Goal: Task Accomplishment & Management: Use online tool/utility

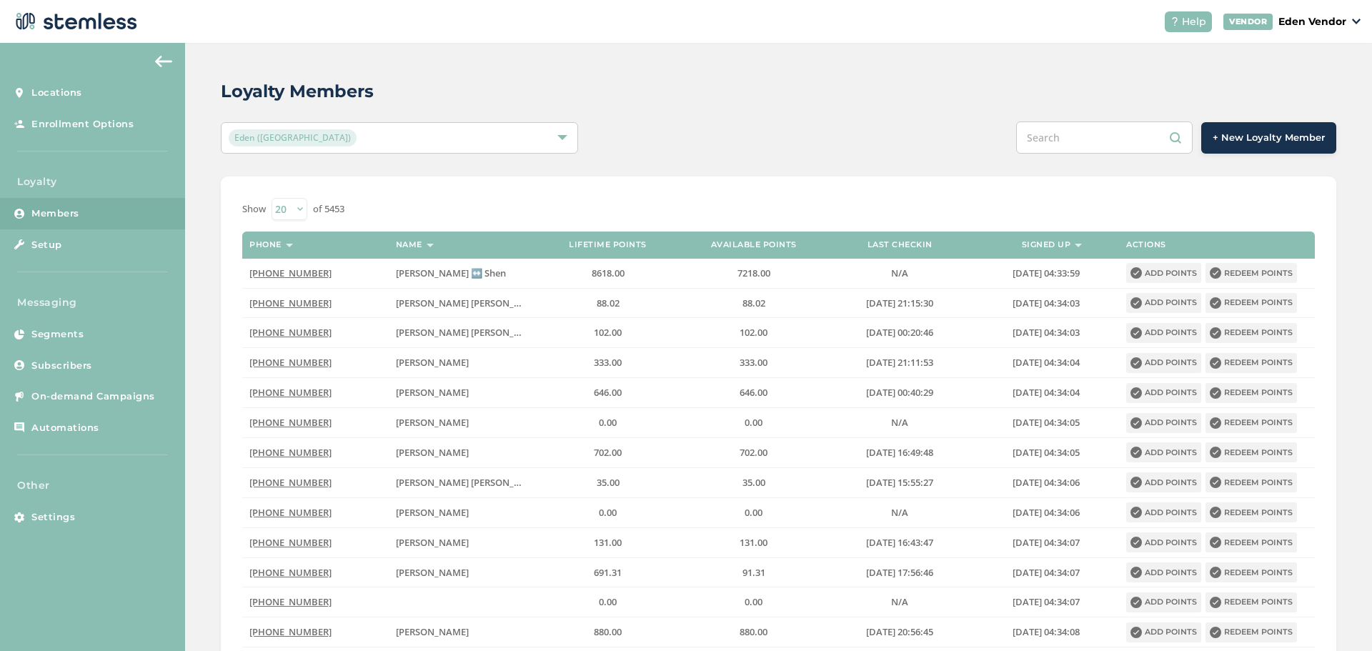
click at [1093, 133] on input "text" at bounding box center [1104, 137] width 177 height 32
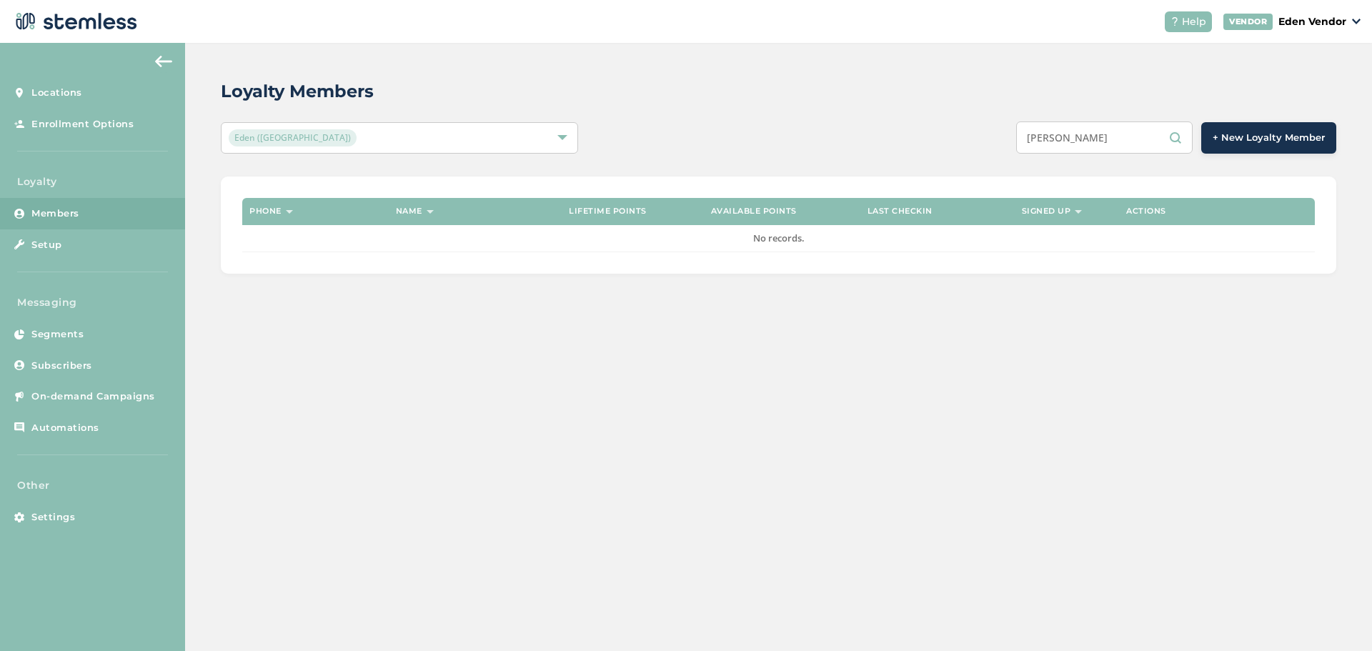
drag, startPoint x: 1133, startPoint y: 133, endPoint x: 963, endPoint y: 141, distance: 171.0
click at [965, 140] on div "[PERSON_NAME] + New Loyalty Member" at bounding box center [1011, 137] width 650 height 32
paste input "illiam [PERSON_NAME]"
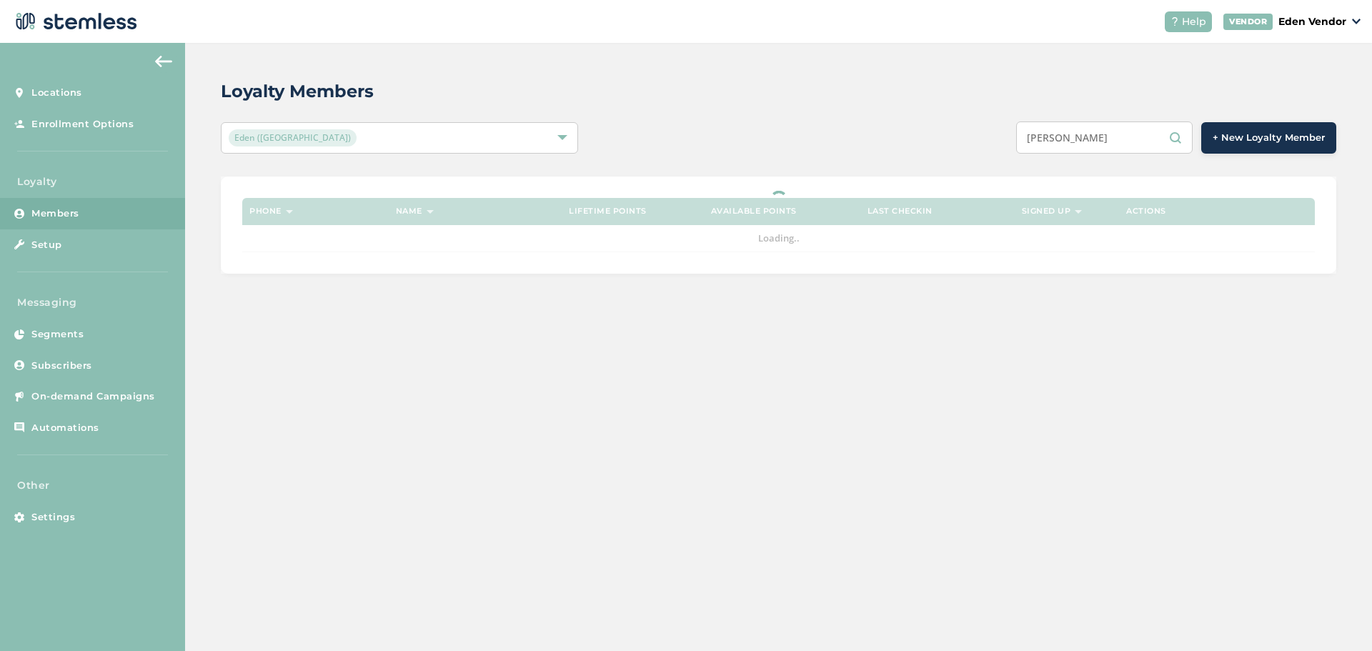
click at [993, 156] on div "Loyalty Members Eden (Okmulgee) [PERSON_NAME] + New Loyalty Member Phone Name L…" at bounding box center [778, 176] width 1187 height 267
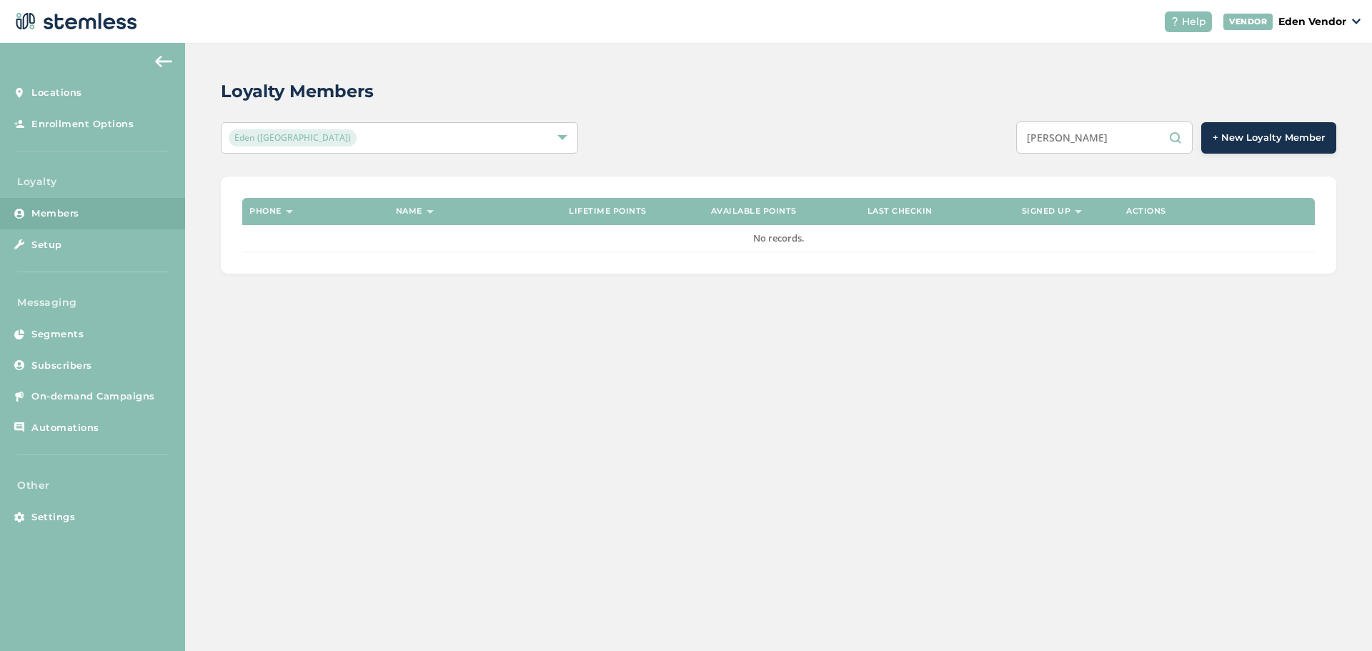
click at [1188, 133] on input "[PERSON_NAME]" at bounding box center [1104, 137] width 177 height 32
click at [1161, 137] on input "[PERSON_NAME]" at bounding box center [1104, 137] width 177 height 32
drag, startPoint x: 1099, startPoint y: 132, endPoint x: 1166, endPoint y: 131, distance: 67.2
click at [1166, 131] on input "[PERSON_NAME]" at bounding box center [1104, 137] width 177 height 32
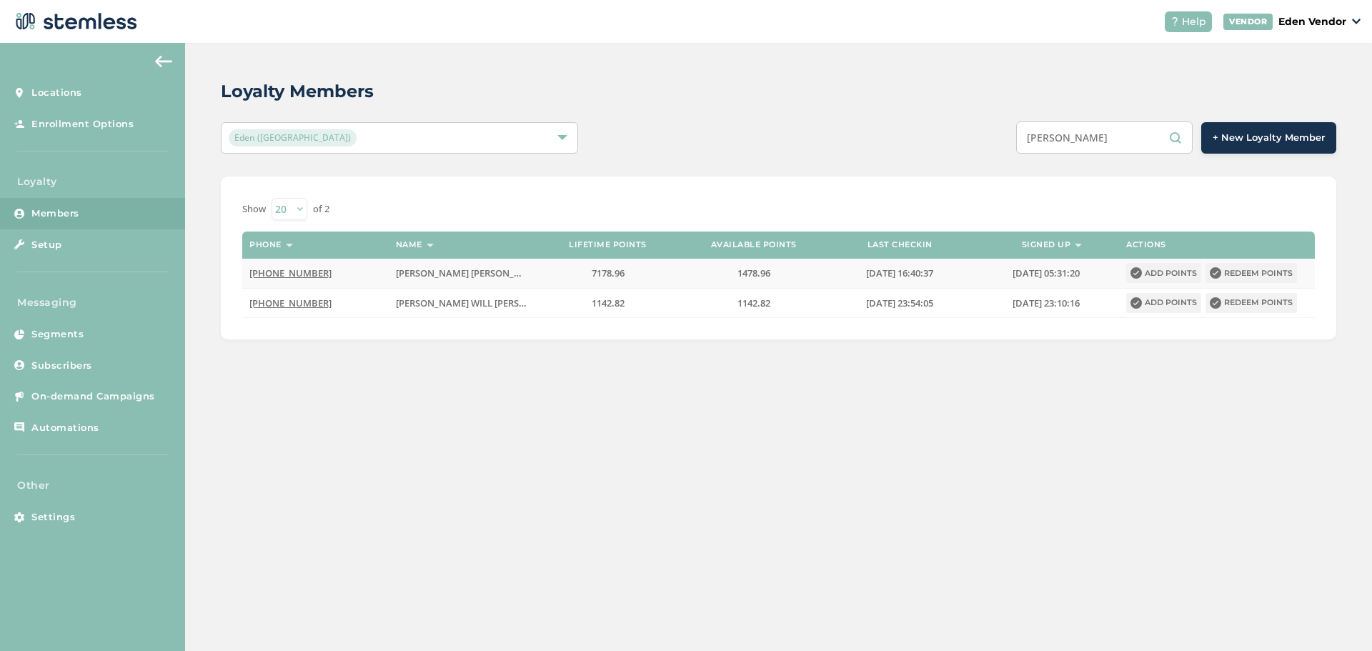
type input "[PERSON_NAME]"
click at [1251, 272] on button "Redeem points" at bounding box center [1251, 273] width 91 height 20
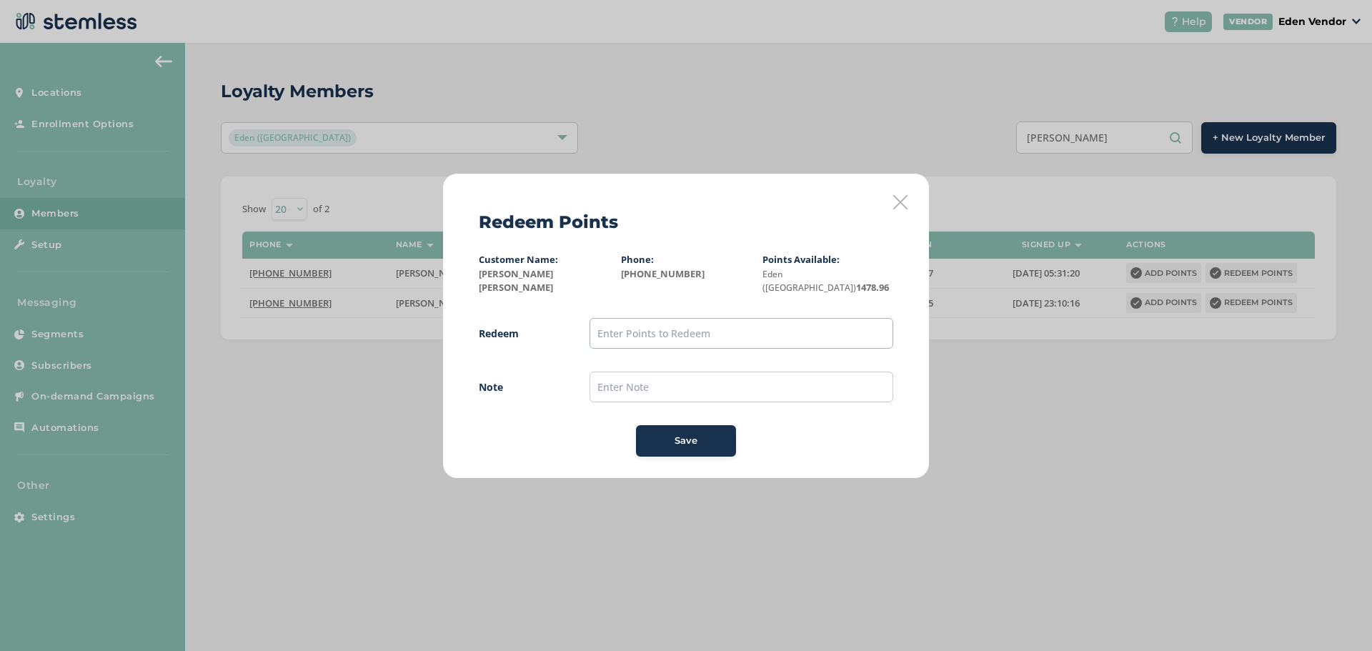
click at [717, 318] on input "text" at bounding box center [742, 333] width 304 height 31
type input "1000"
click at [689, 425] on button "Save" at bounding box center [686, 440] width 100 height 31
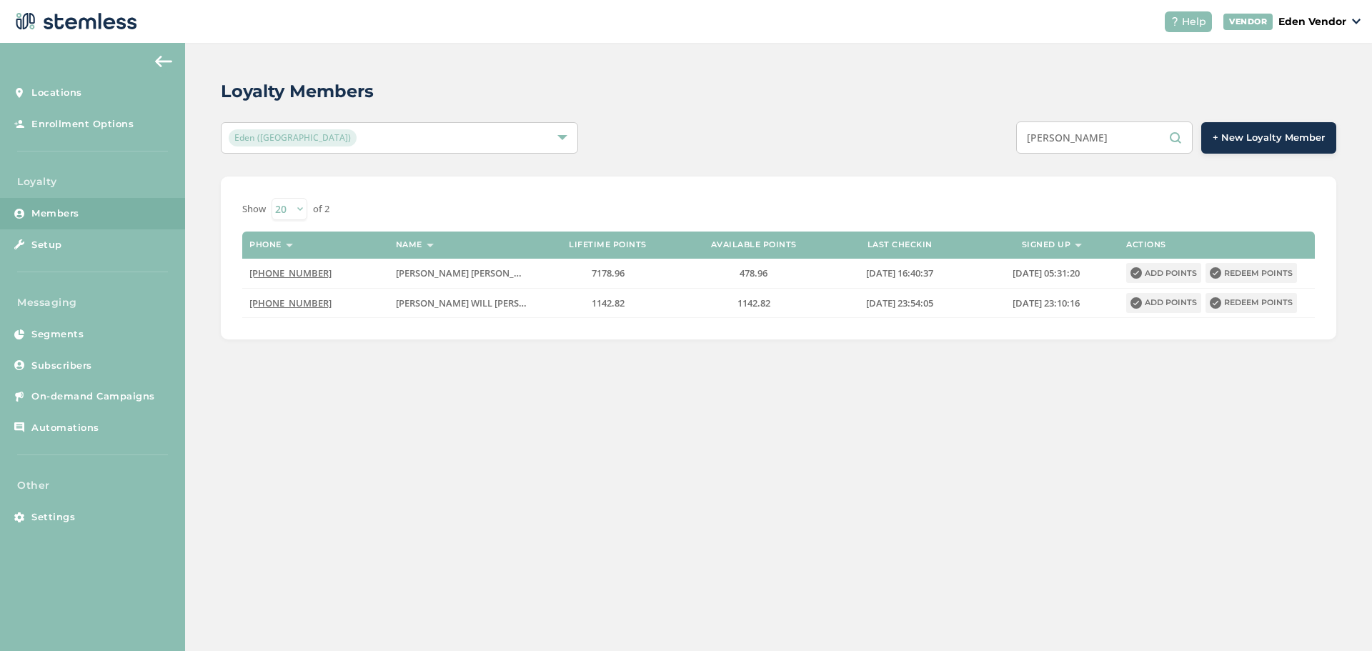
click at [1125, 144] on input "[PERSON_NAME]" at bounding box center [1104, 137] width 177 height 32
type input "W"
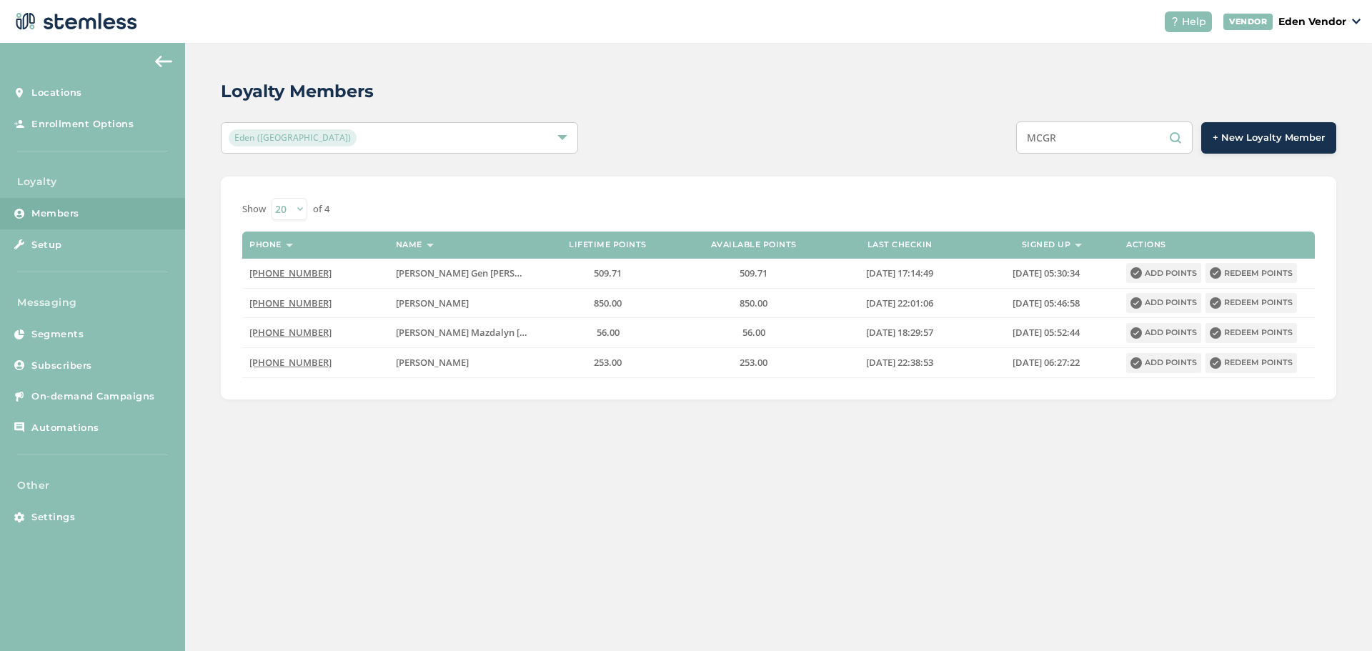
type input "MCGR"
